Goal: Transaction & Acquisition: Purchase product/service

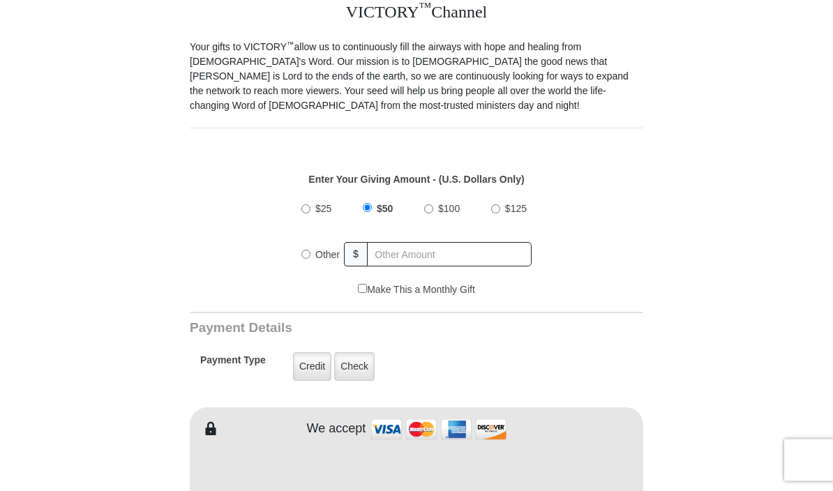
scroll to position [369, 0]
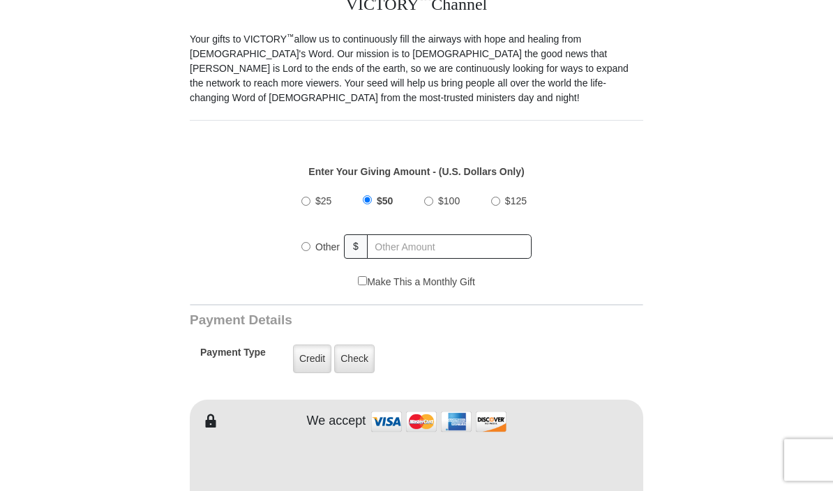
click at [306, 247] on input "Other" at bounding box center [305, 247] width 9 height 9
radio input "true"
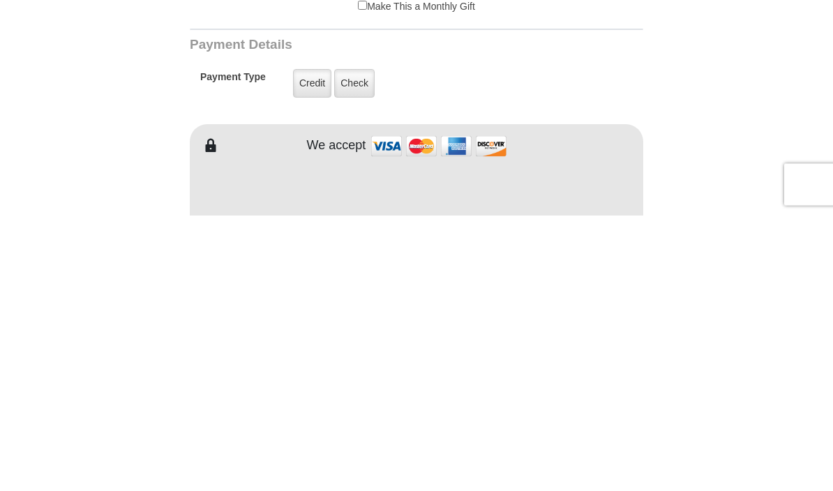
type input "60.00"
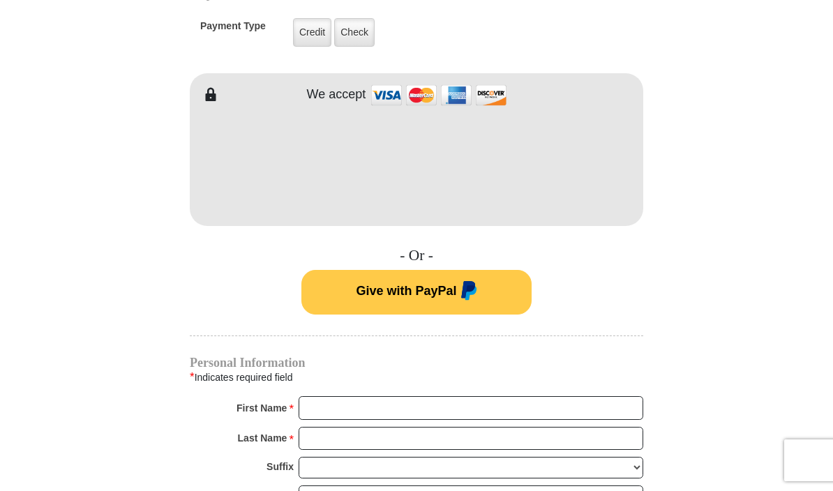
scroll to position [696, 0]
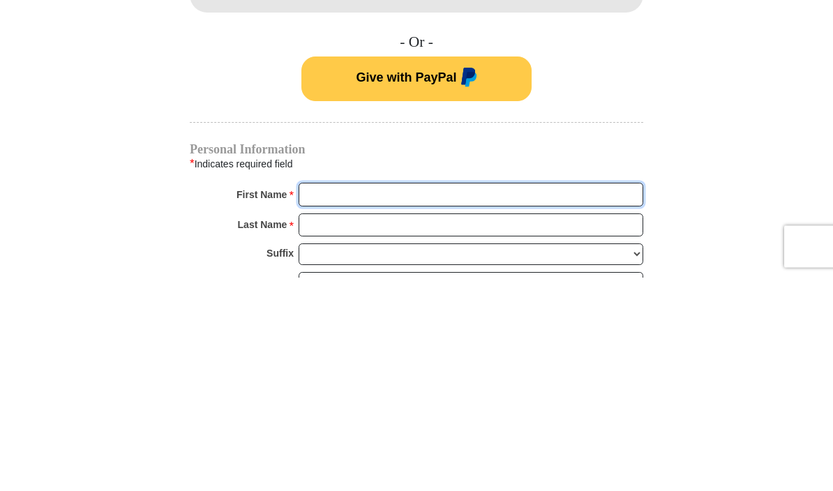
click at [550, 397] on input "First Name *" at bounding box center [471, 409] width 345 height 24
type input "Clara"
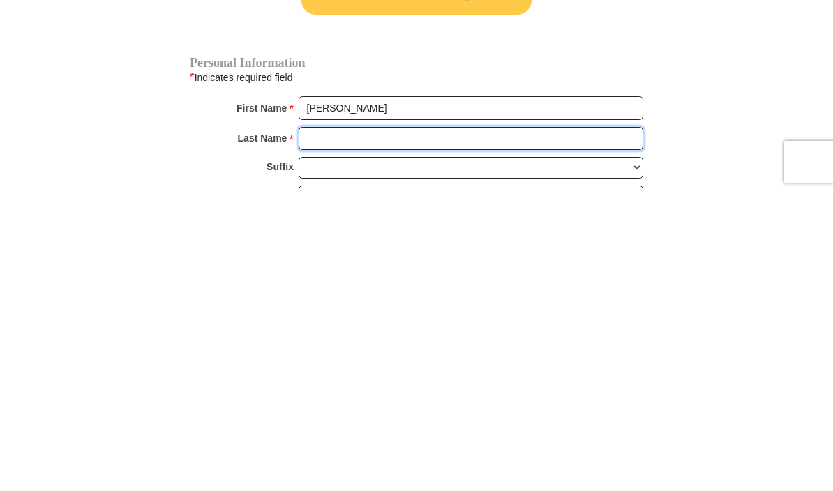
scroll to position [713, 0]
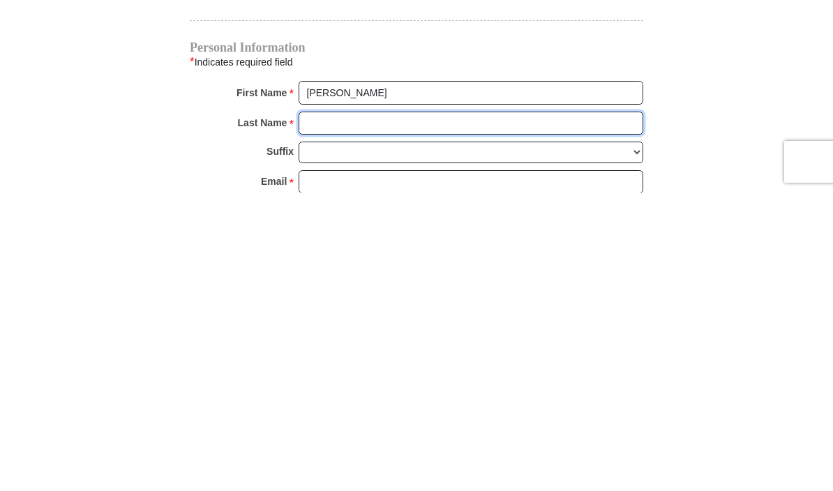
type input "Barrio"
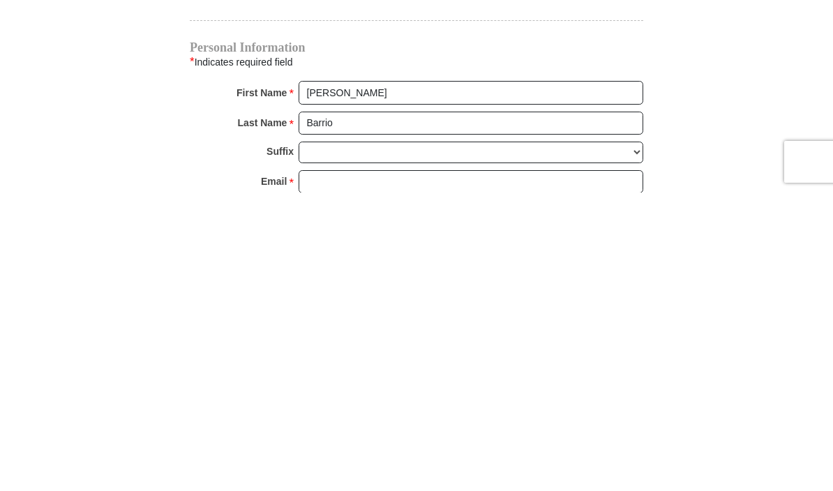
scroll to position [1012, 0]
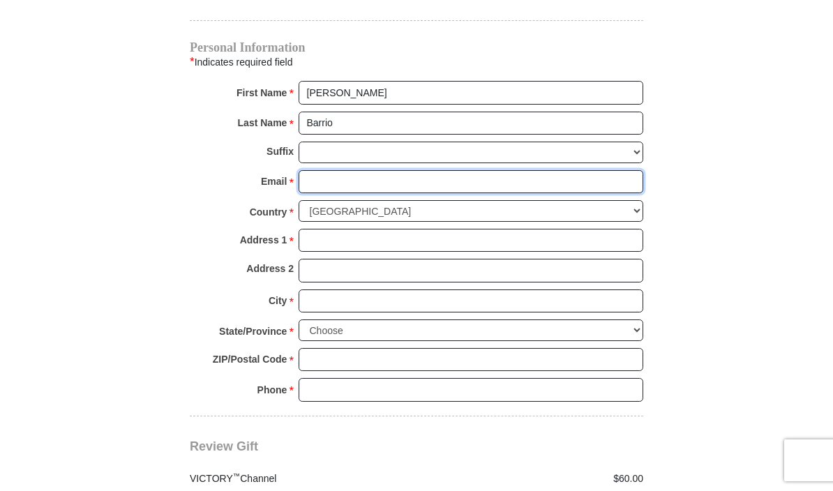
click at [403, 186] on input "Email *" at bounding box center [471, 182] width 345 height 24
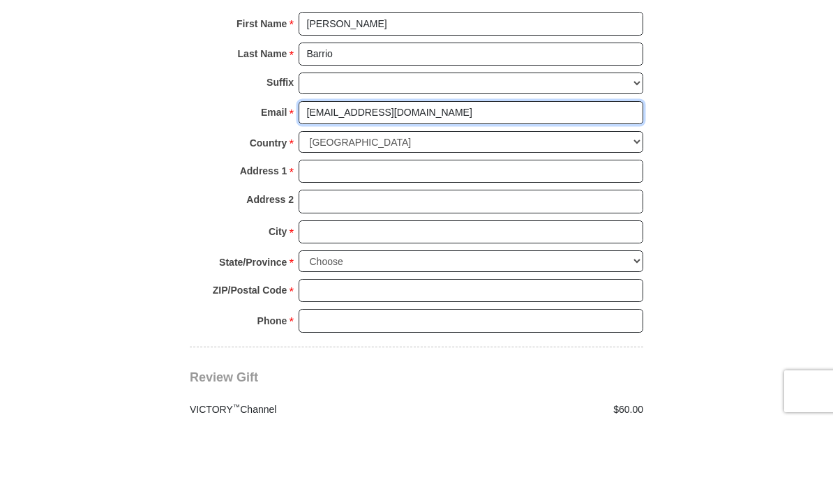
type input "barrio888@hotmail.com"
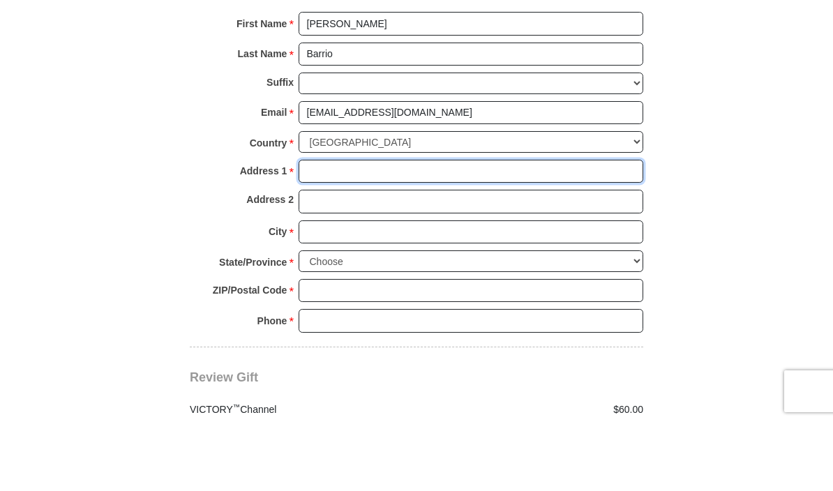
click at [506, 229] on input "Address 1 *" at bounding box center [471, 241] width 345 height 24
type input "601 Avalon Dr"
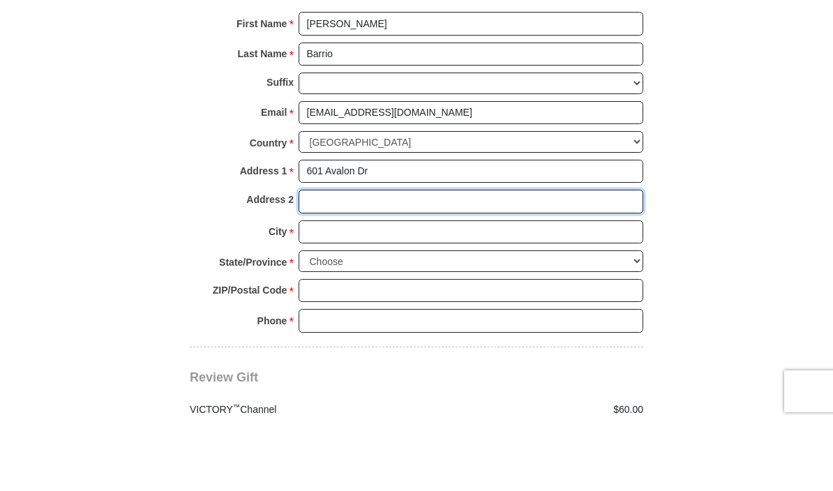
type input "Unit 6416"
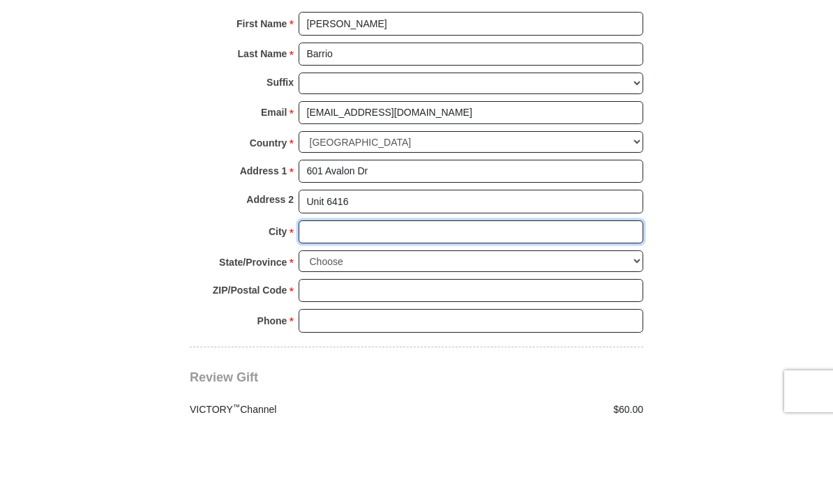
type input "Wood Ridge"
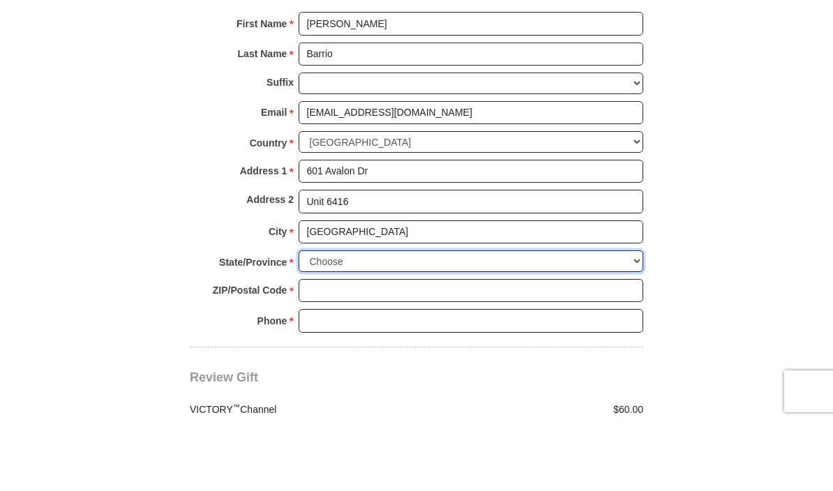
select select "NJ"
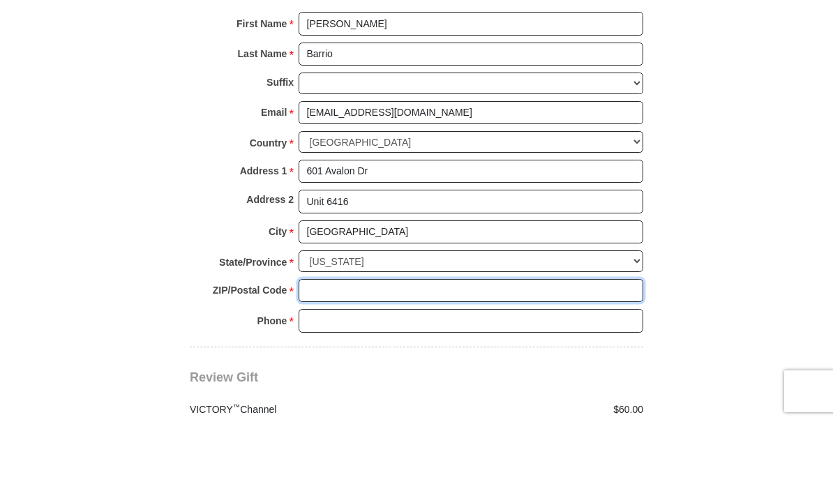
type input "07075"
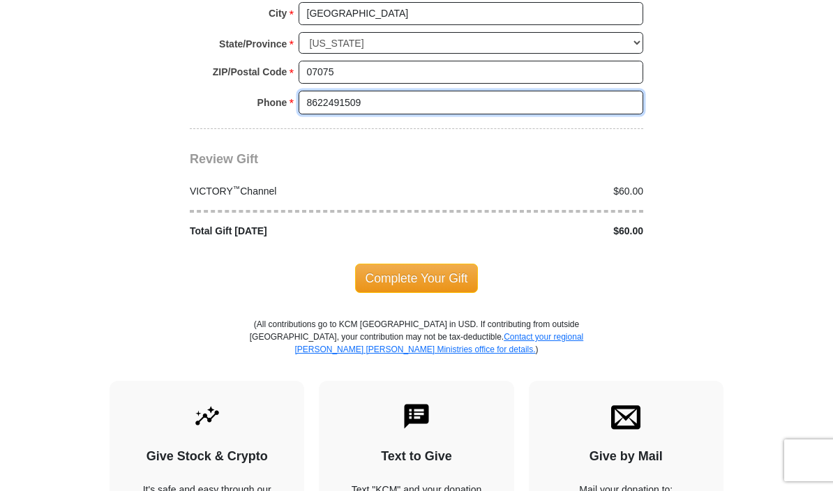
scroll to position [1308, 0]
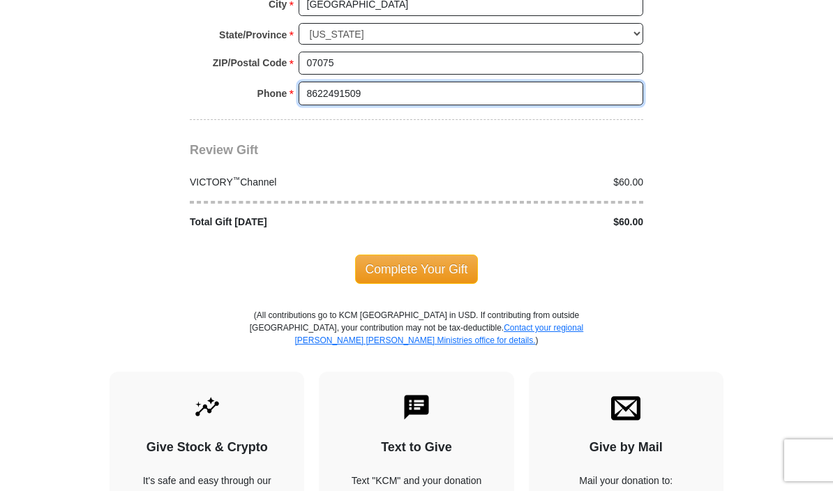
type input "8622491509"
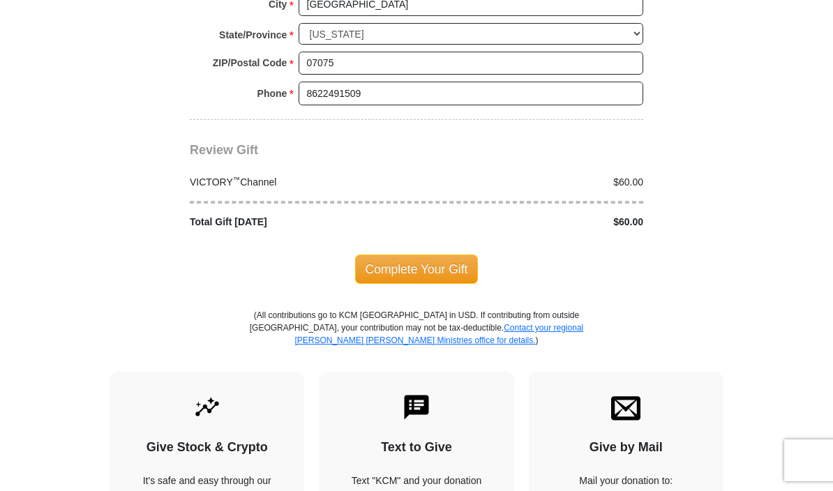
click at [429, 255] on span "Complete Your Gift" at bounding box center [416, 269] width 123 height 29
